Goal: Task Accomplishment & Management: Manage account settings

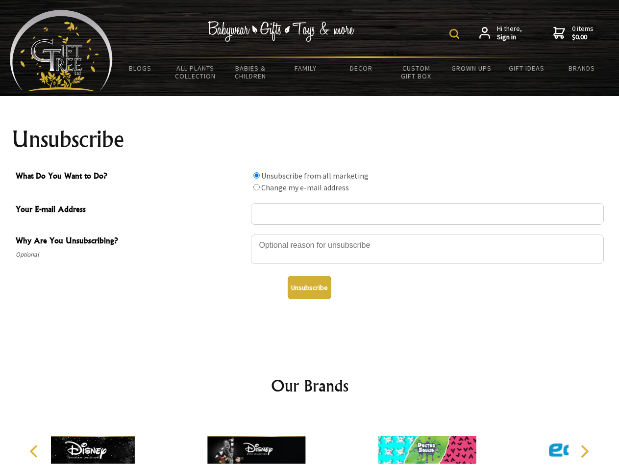
click at [456, 34] on img at bounding box center [455, 34] width 10 height 10
click at [310, 234] on div at bounding box center [427, 250] width 353 height 34
click at [256, 175] on input "What Do You Want to Do?" at bounding box center [256, 175] width 6 height 6
click at [256, 187] on input "What Do You Want to Do?" at bounding box center [256, 187] width 6 height 6
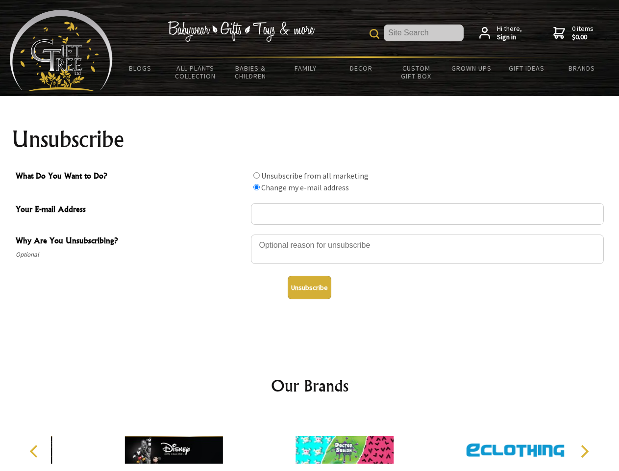
radio input "true"
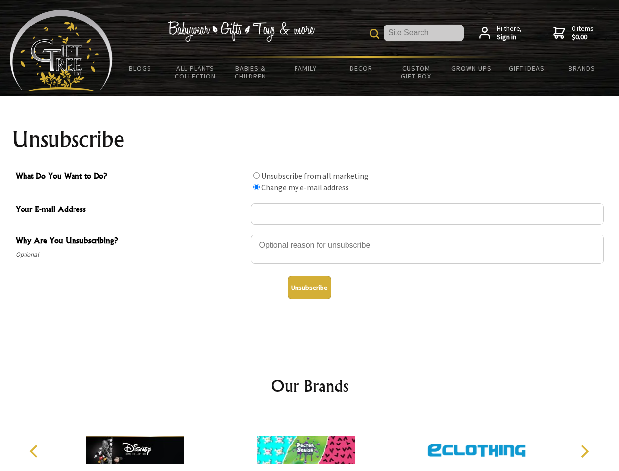
click at [309, 287] on button "Unsubscribe" at bounding box center [310, 288] width 44 height 24
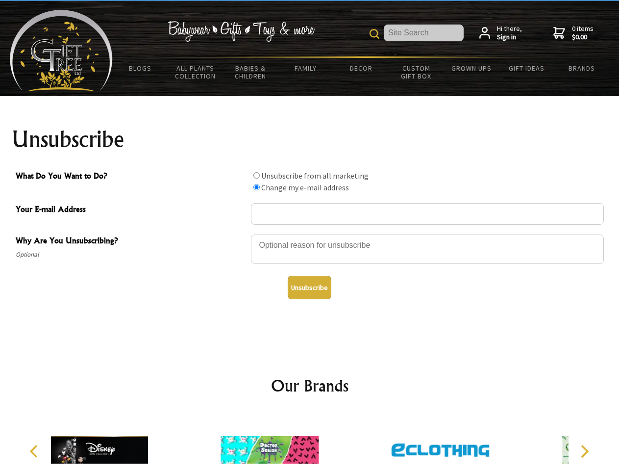
click at [310, 442] on div at bounding box center [269, 451] width 171 height 76
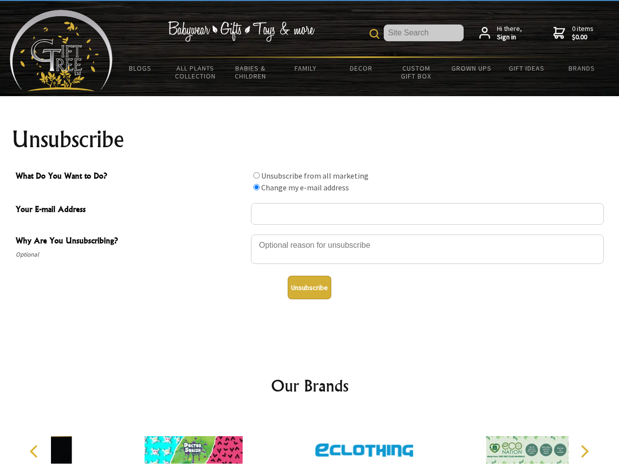
click at [35, 451] on icon "Previous" at bounding box center [34, 451] width 13 height 13
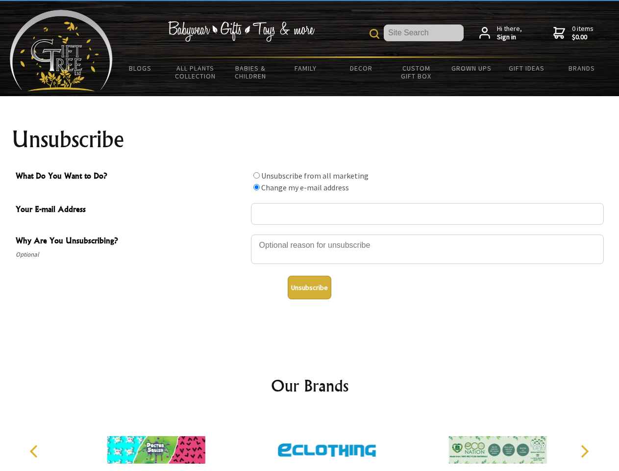
click at [584, 451] on icon "Next" at bounding box center [584, 451] width 13 height 13
